Goal: Navigation & Orientation: Find specific page/section

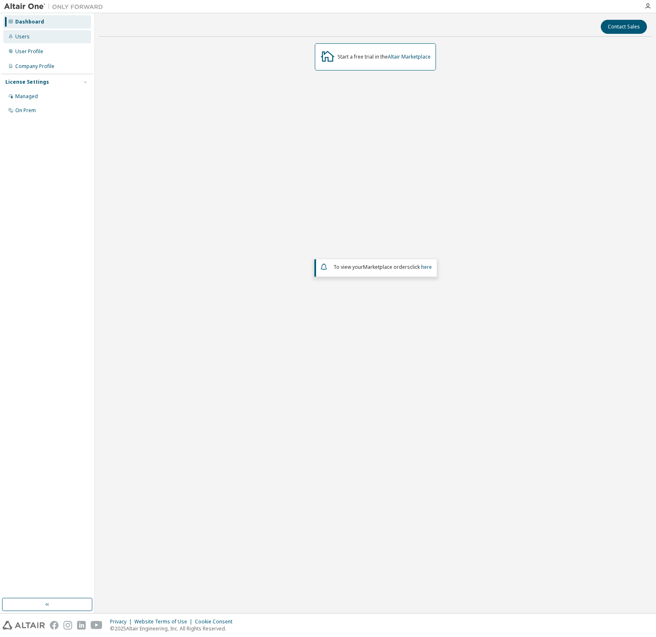
click at [23, 36] on div "Users" at bounding box center [22, 36] width 14 height 7
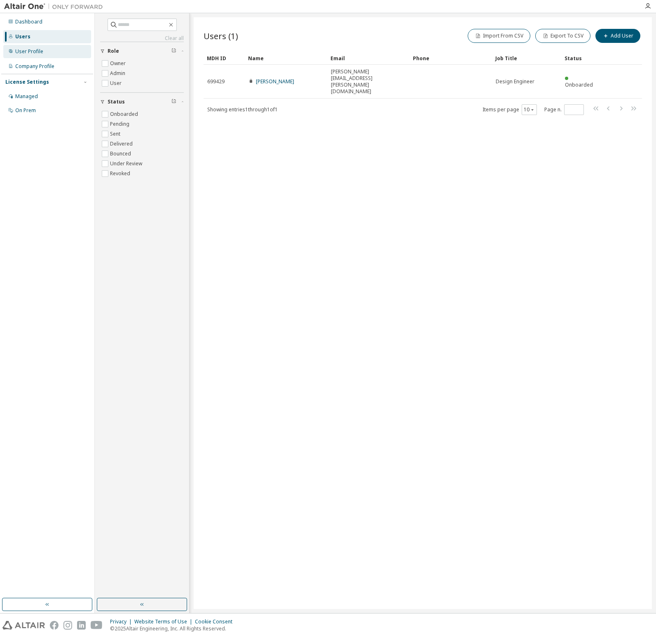
click at [23, 48] on div "User Profile" at bounding box center [29, 51] width 28 height 7
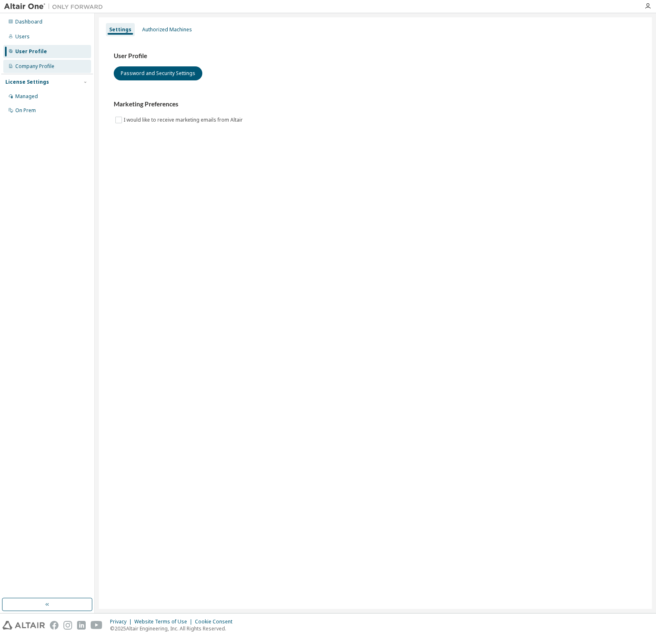
click at [24, 64] on div "Company Profile" at bounding box center [34, 66] width 39 height 7
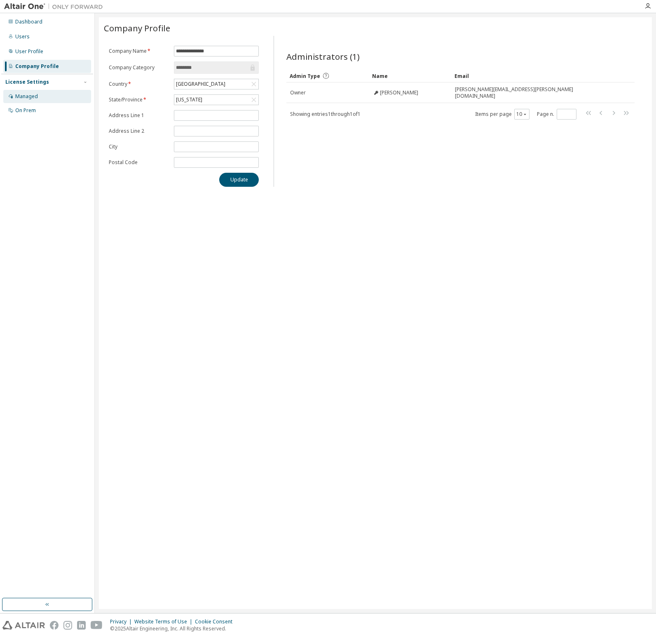
click at [26, 95] on div "Managed" at bounding box center [26, 96] width 23 height 7
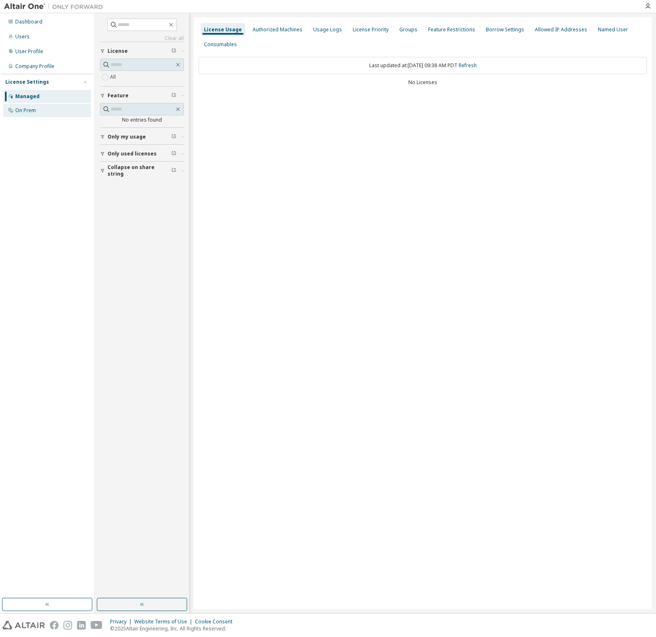
click at [29, 109] on div "On Prem" at bounding box center [25, 110] width 21 height 7
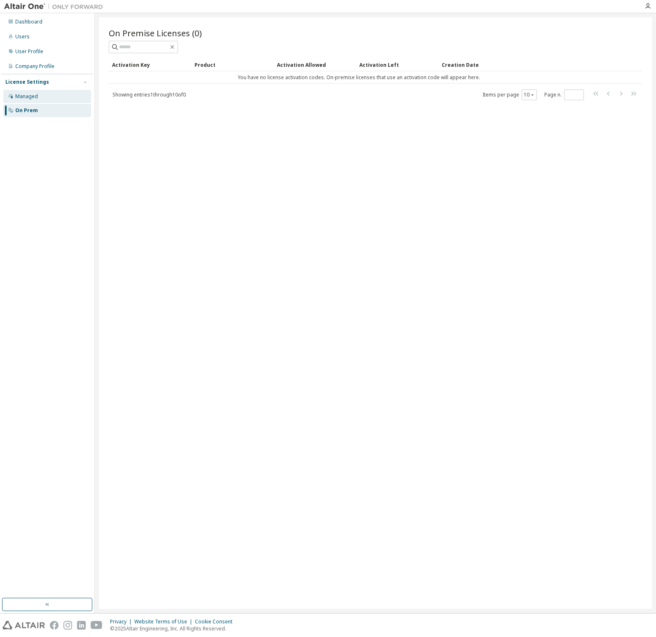
click at [26, 97] on div "Managed" at bounding box center [26, 96] width 23 height 7
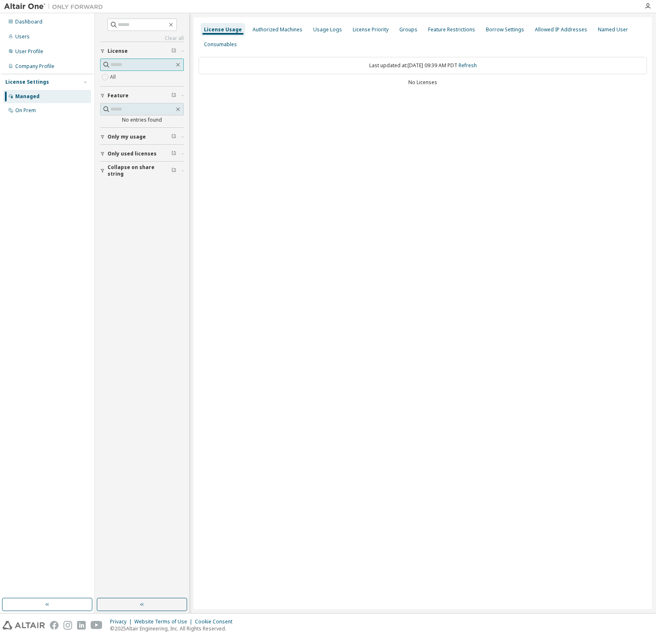
click at [137, 64] on input "text" at bounding box center [142, 65] width 64 height 8
click at [35, 24] on div "Dashboard" at bounding box center [28, 22] width 27 height 7
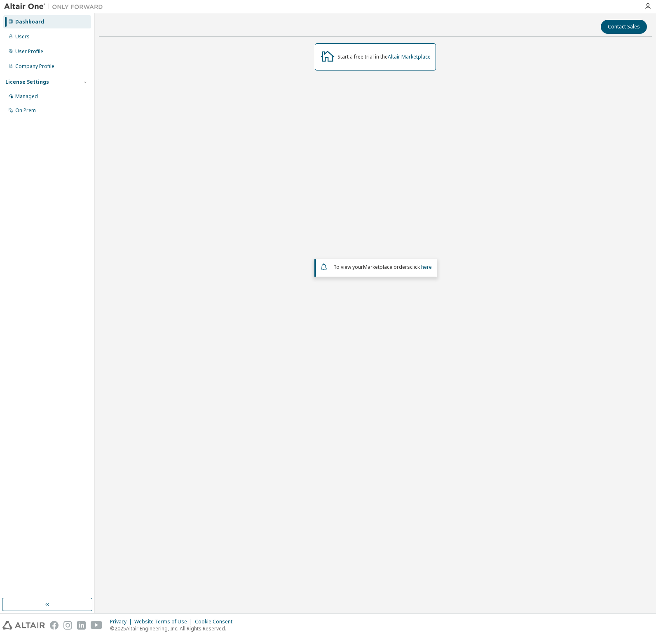
click at [530, 100] on div "Start a free trial in the Altair Marketplace To view your Marketplace orders cl…" at bounding box center [375, 250] width 553 height 414
click at [647, 5] on icon "button" at bounding box center [648, 6] width 7 height 7
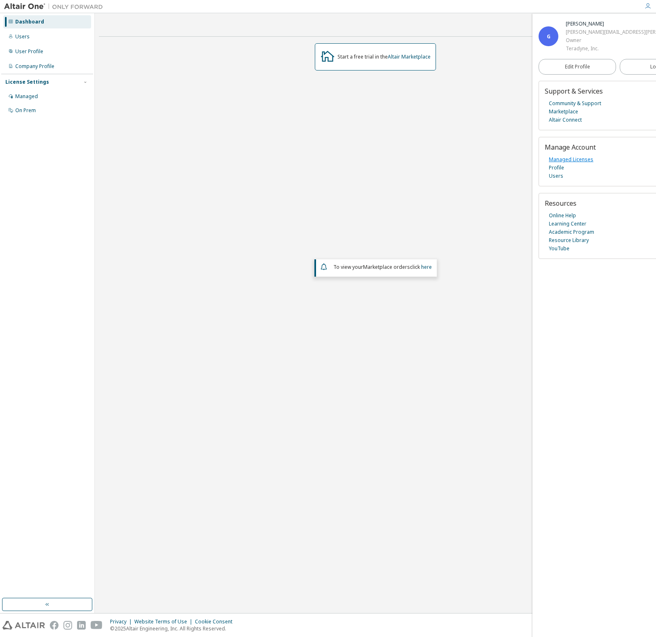
click at [578, 161] on link "Managed Licenses" at bounding box center [571, 159] width 45 height 8
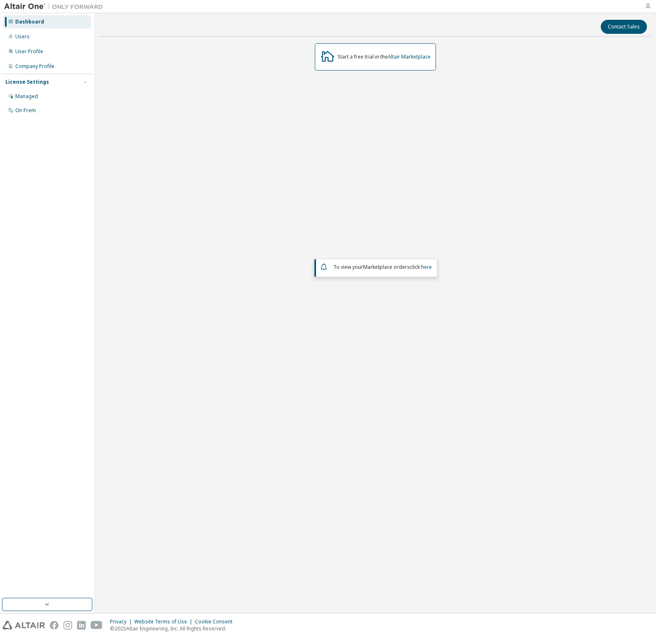
click at [648, 6] on icon "button" at bounding box center [648, 6] width 7 height 7
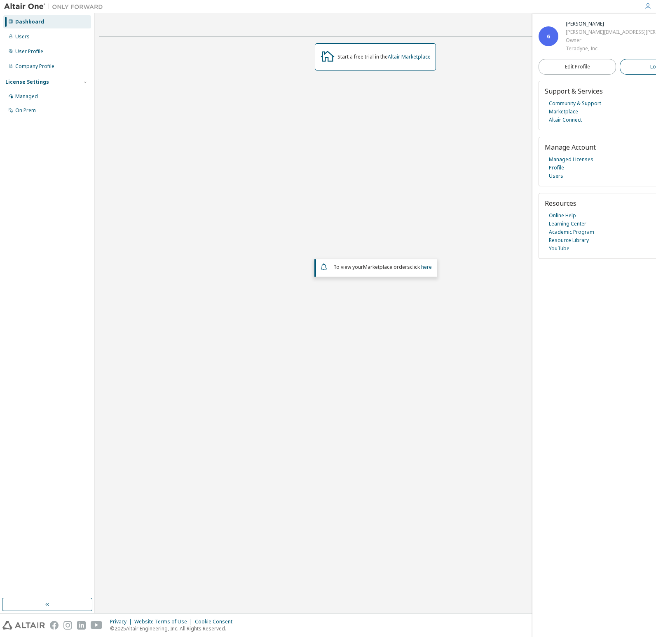
click at [650, 66] on span "Logout" at bounding box center [658, 67] width 17 height 8
